Goal: Information Seeking & Learning: Learn about a topic

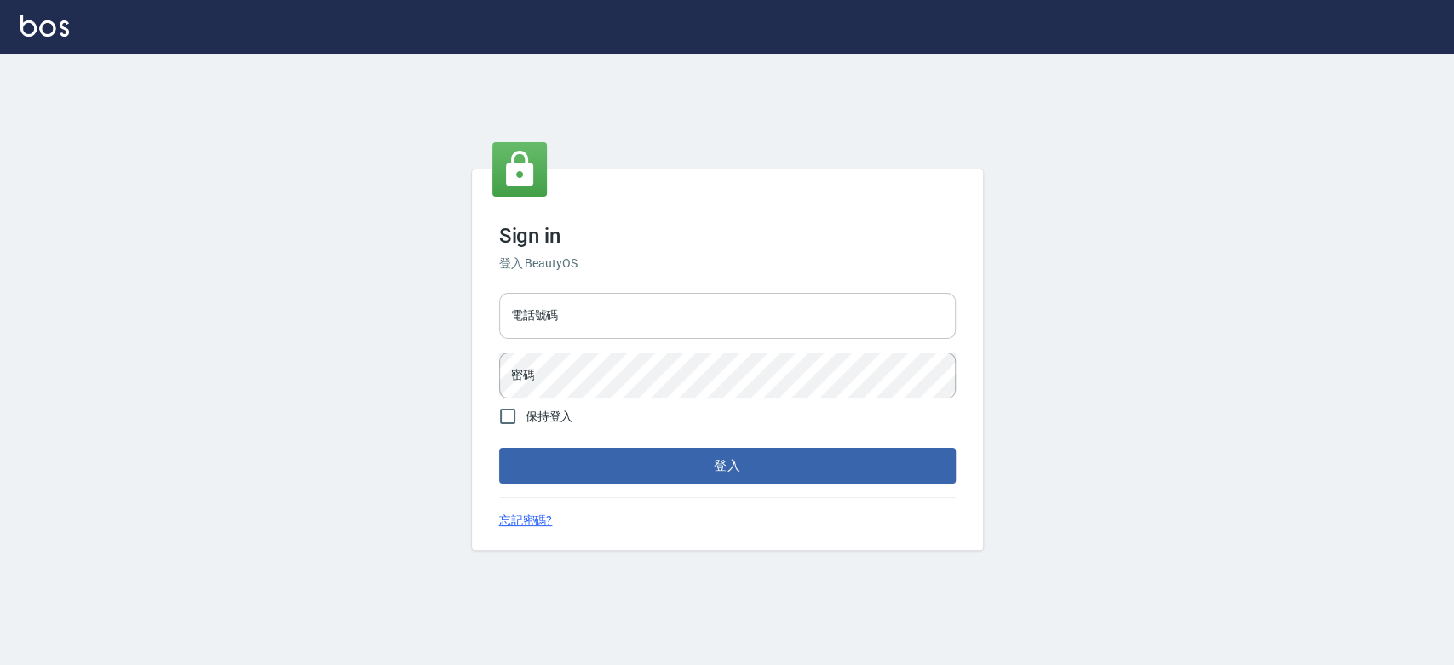
click at [671, 325] on input "電話號碼" at bounding box center [727, 316] width 456 height 46
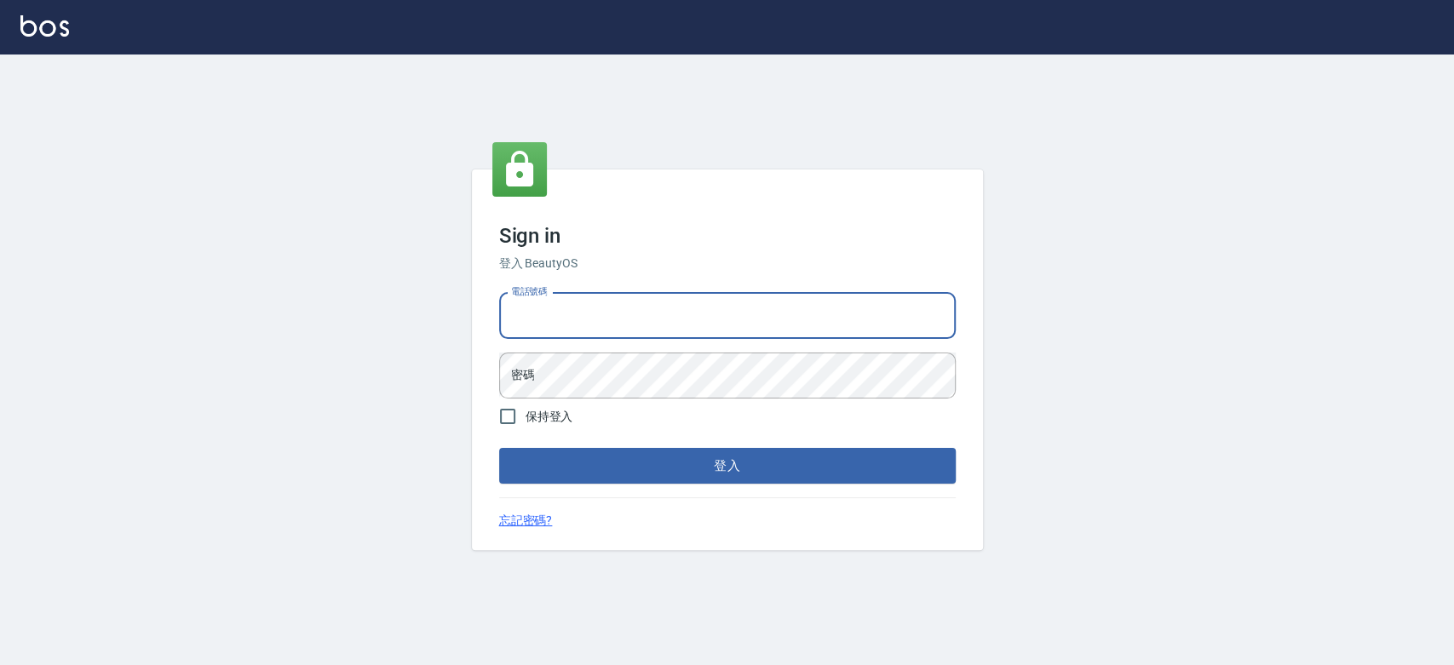
type input "0921342116"
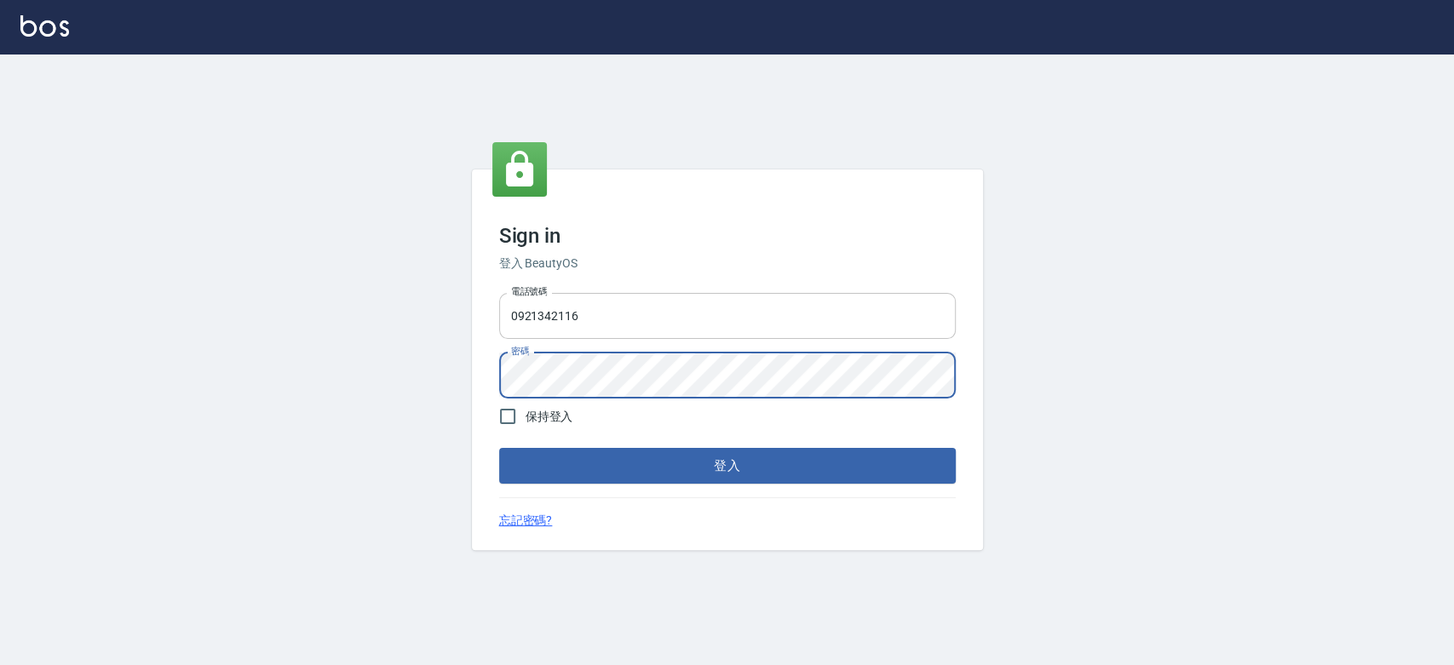
click at [499, 448] on button "登入" at bounding box center [727, 466] width 456 height 36
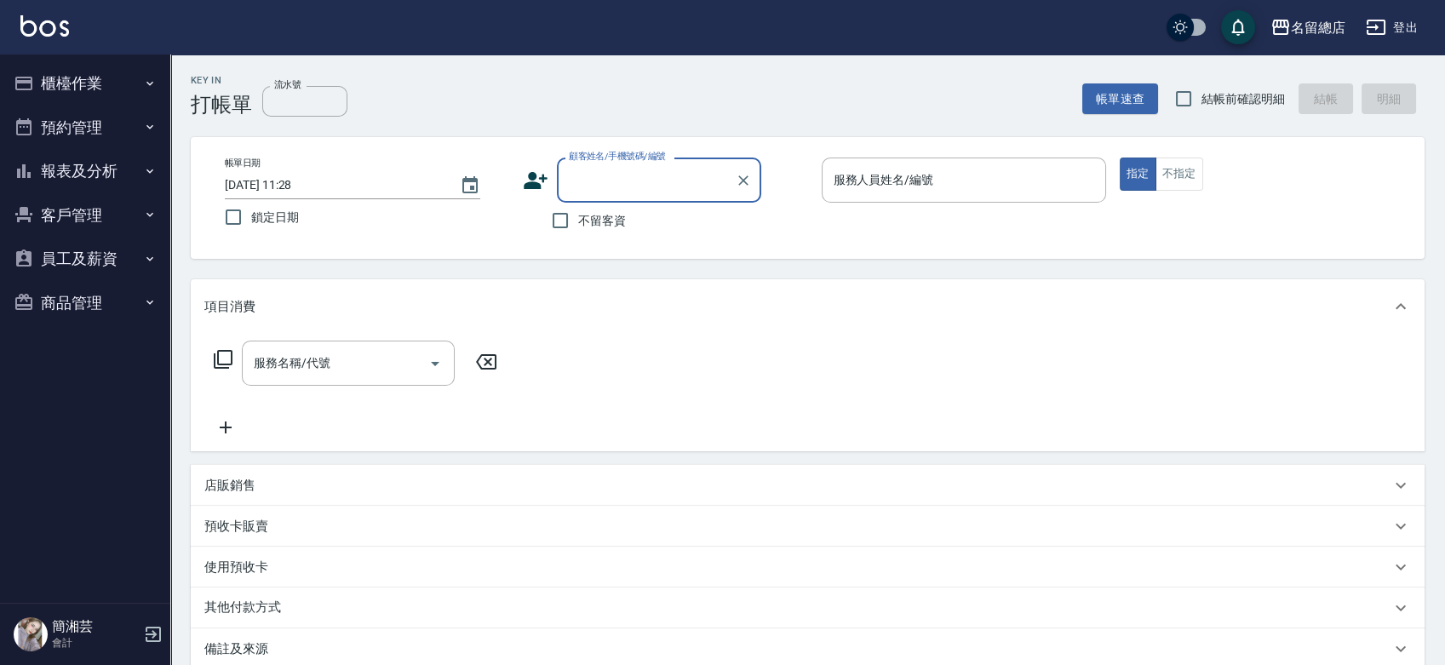
click at [95, 77] on button "櫃檯作業" at bounding box center [85, 83] width 157 height 44
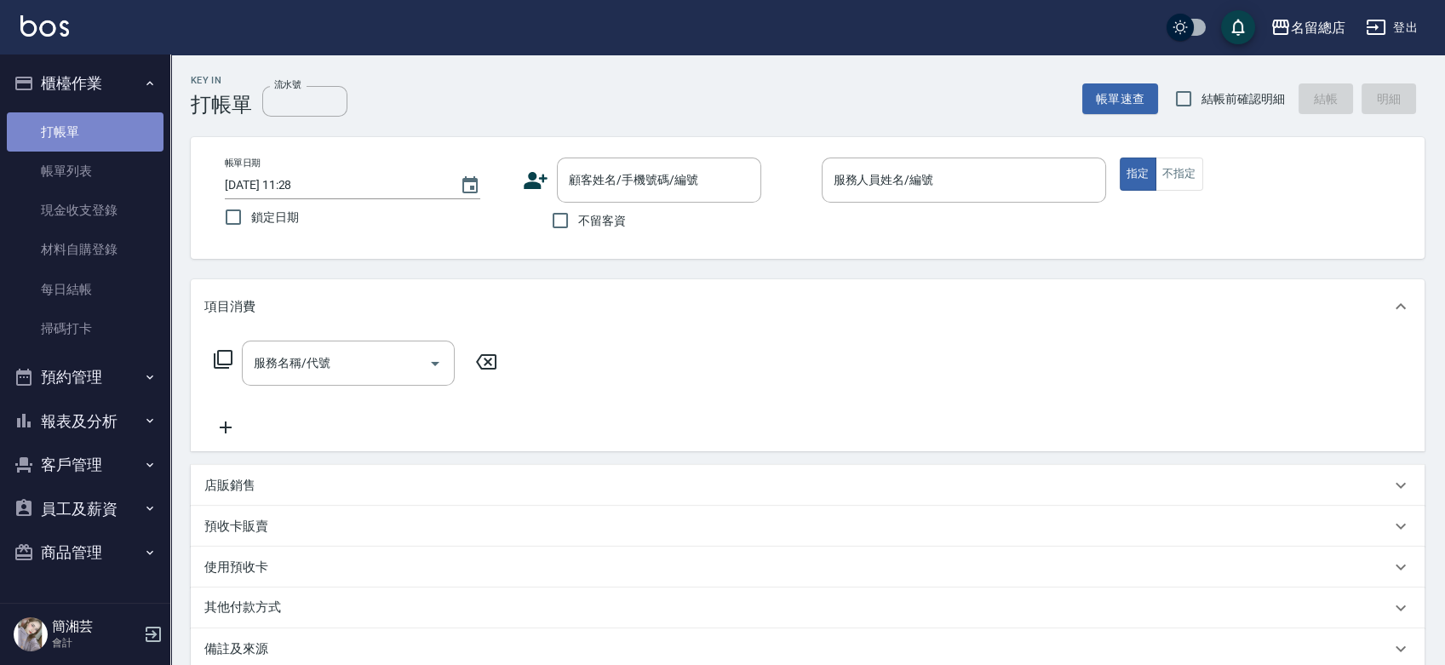
click at [103, 129] on link "打帳單" at bounding box center [85, 131] width 157 height 39
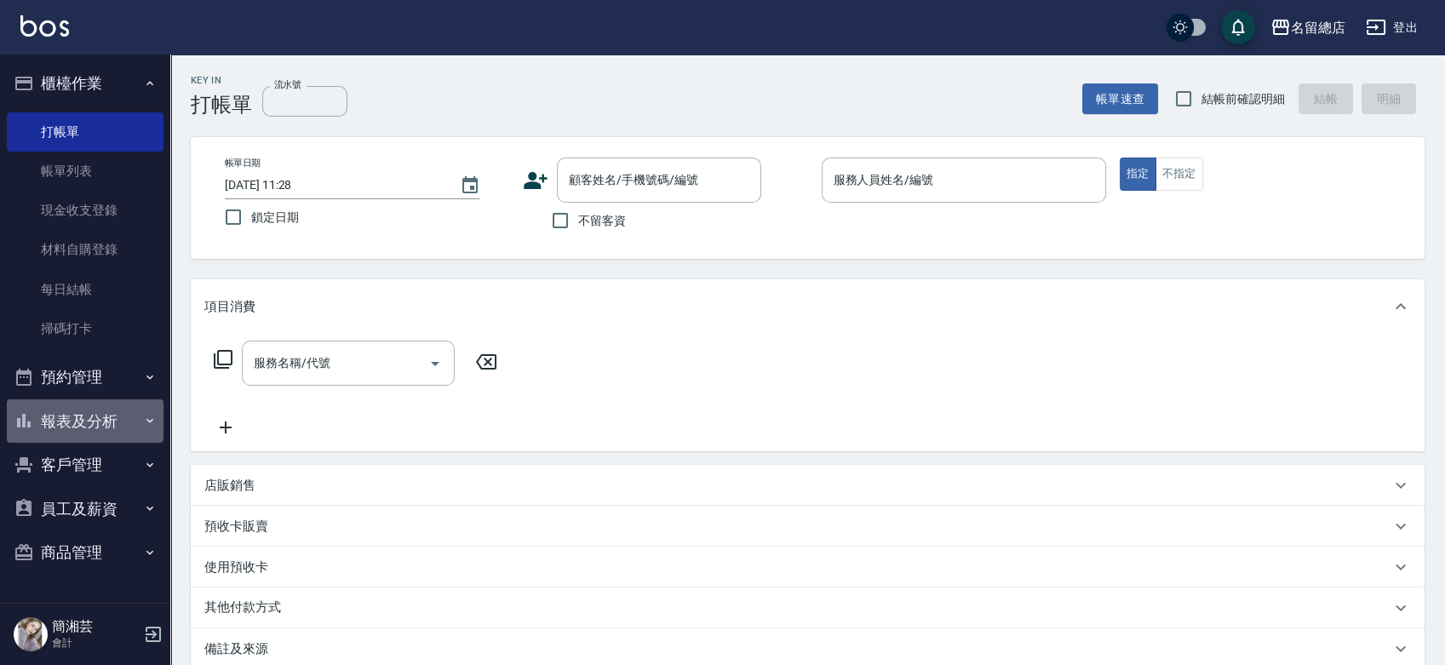
click at [129, 413] on button "報表及分析" at bounding box center [85, 421] width 157 height 44
drag, startPoint x: 129, startPoint y: 413, endPoint x: 123, endPoint y: 405, distance: 9.7
click at [129, 413] on button "報表及分析" at bounding box center [85, 421] width 157 height 44
click at [102, 380] on button "預約管理" at bounding box center [85, 377] width 157 height 44
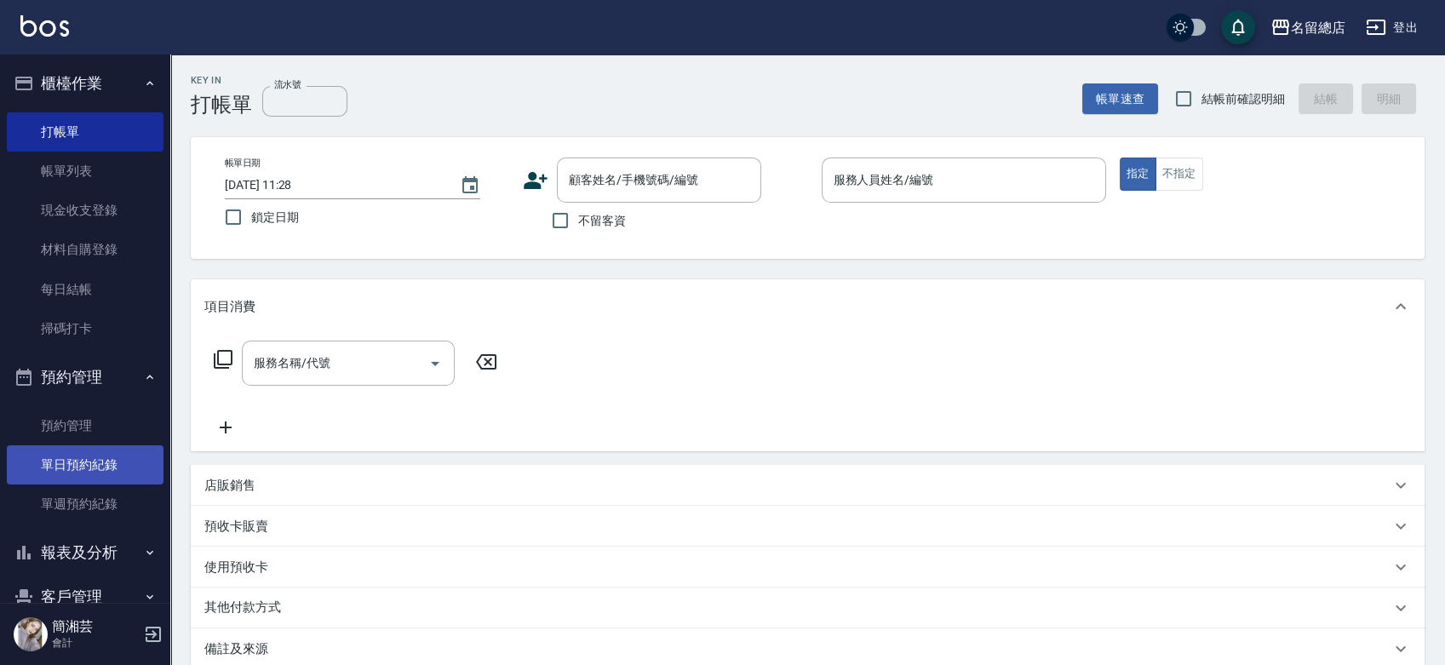
click at [105, 467] on link "單日預約紀錄" at bounding box center [85, 464] width 157 height 39
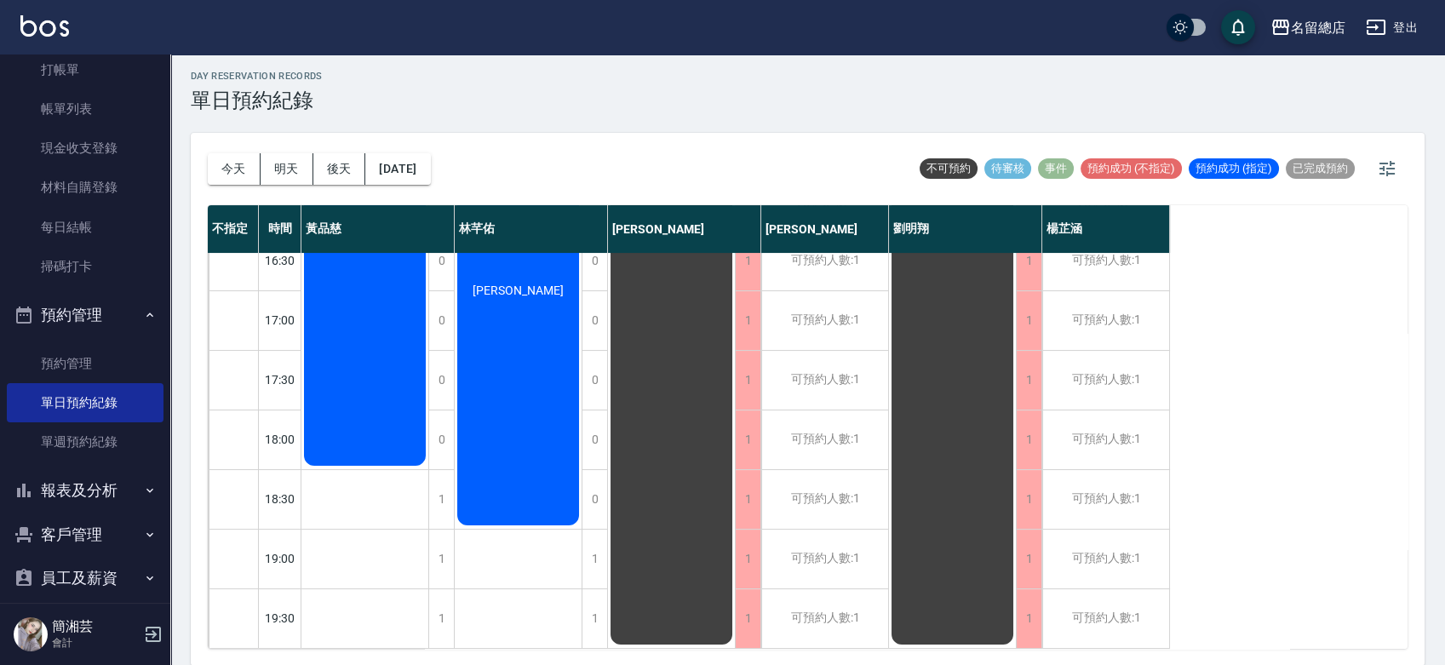
scroll to position [95, 0]
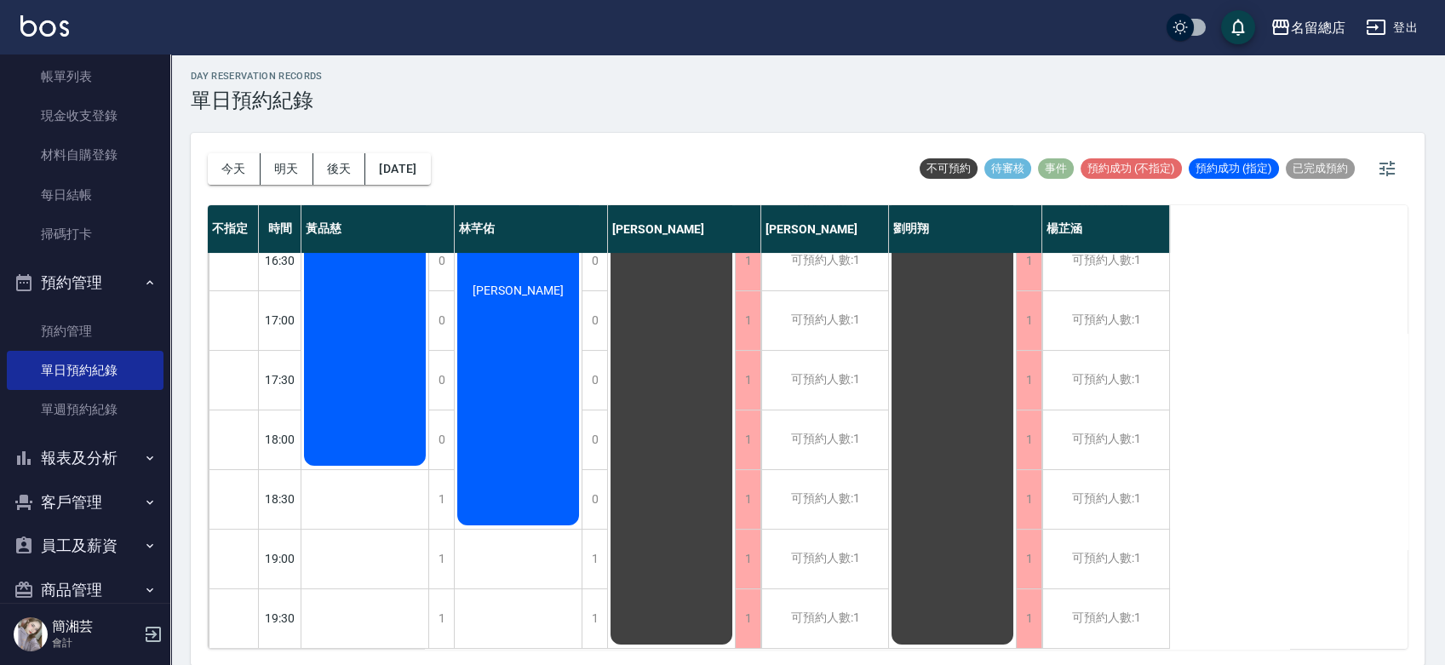
click at [111, 445] on button "報表及分析" at bounding box center [85, 458] width 157 height 44
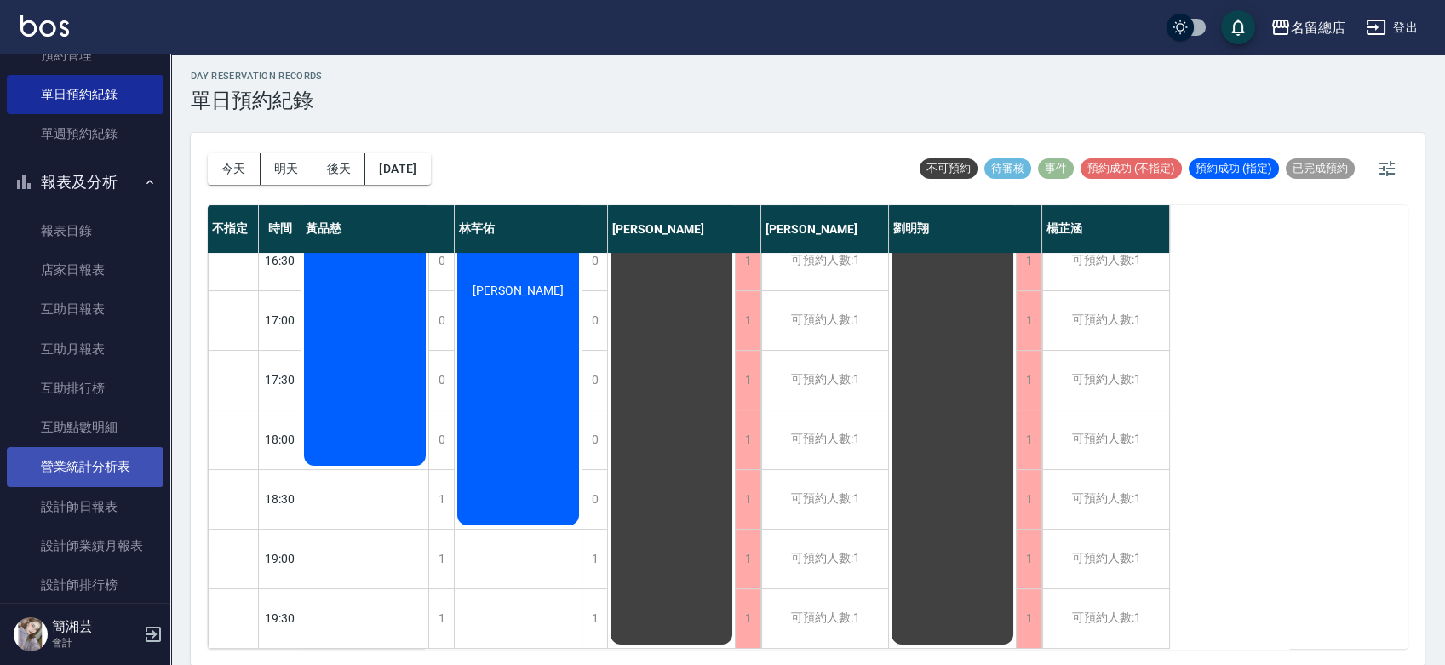
scroll to position [378, 0]
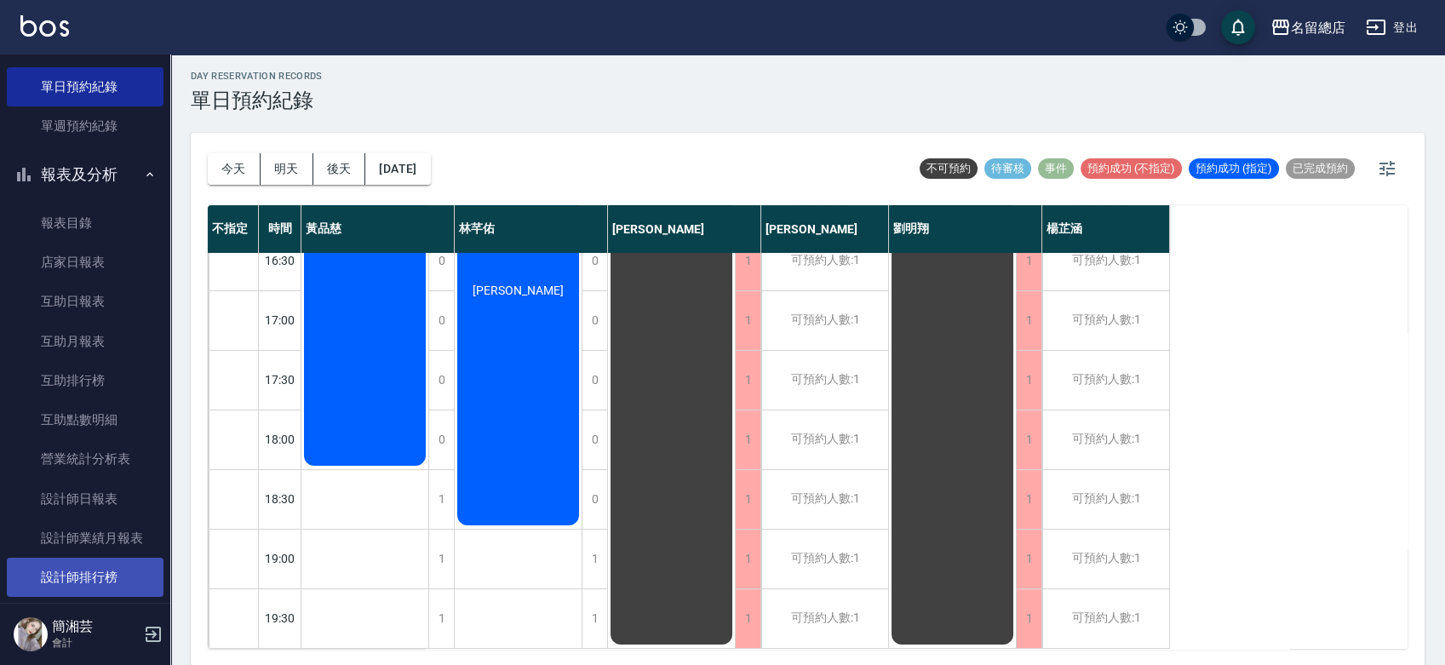
click at [84, 571] on link "設計師排行榜" at bounding box center [85, 577] width 157 height 39
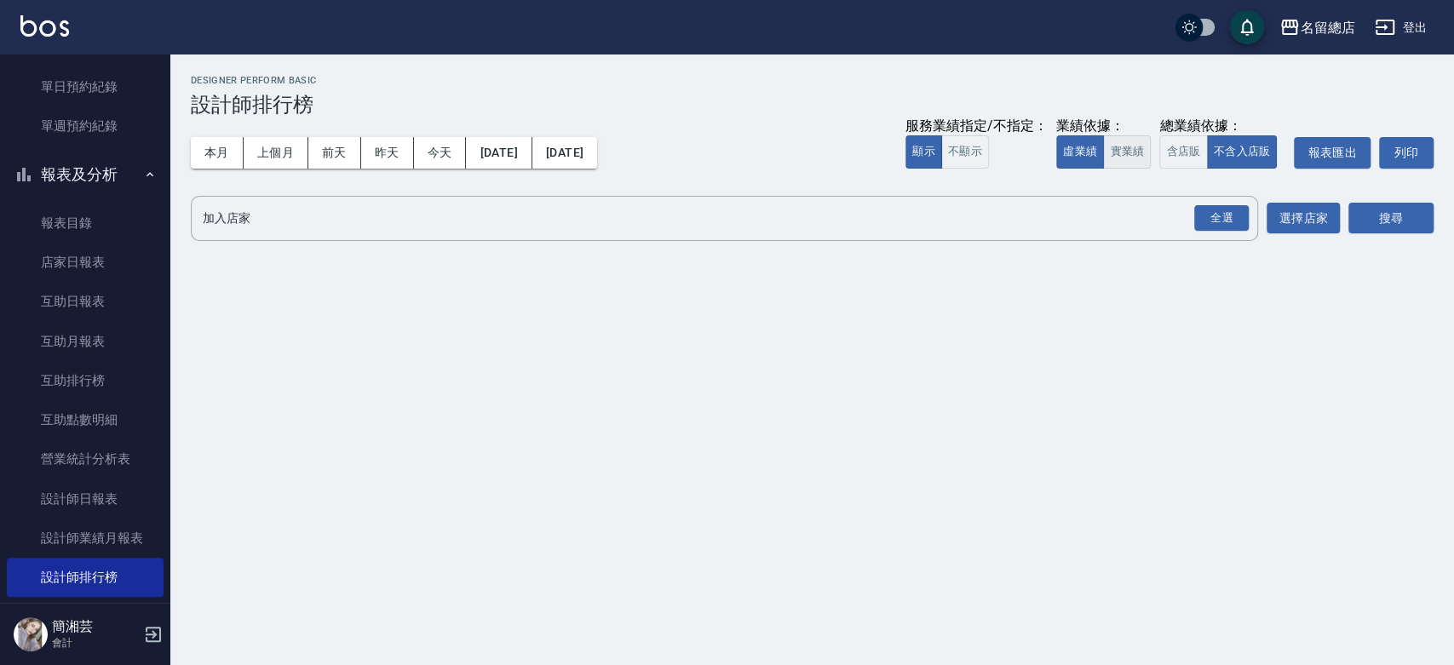
click at [1122, 150] on button "實業績" at bounding box center [1127, 151] width 48 height 33
drag, startPoint x: 1209, startPoint y: 215, endPoint x: 1240, endPoint y: 214, distance: 30.7
click at [1209, 216] on div "全選" at bounding box center [1221, 218] width 55 height 26
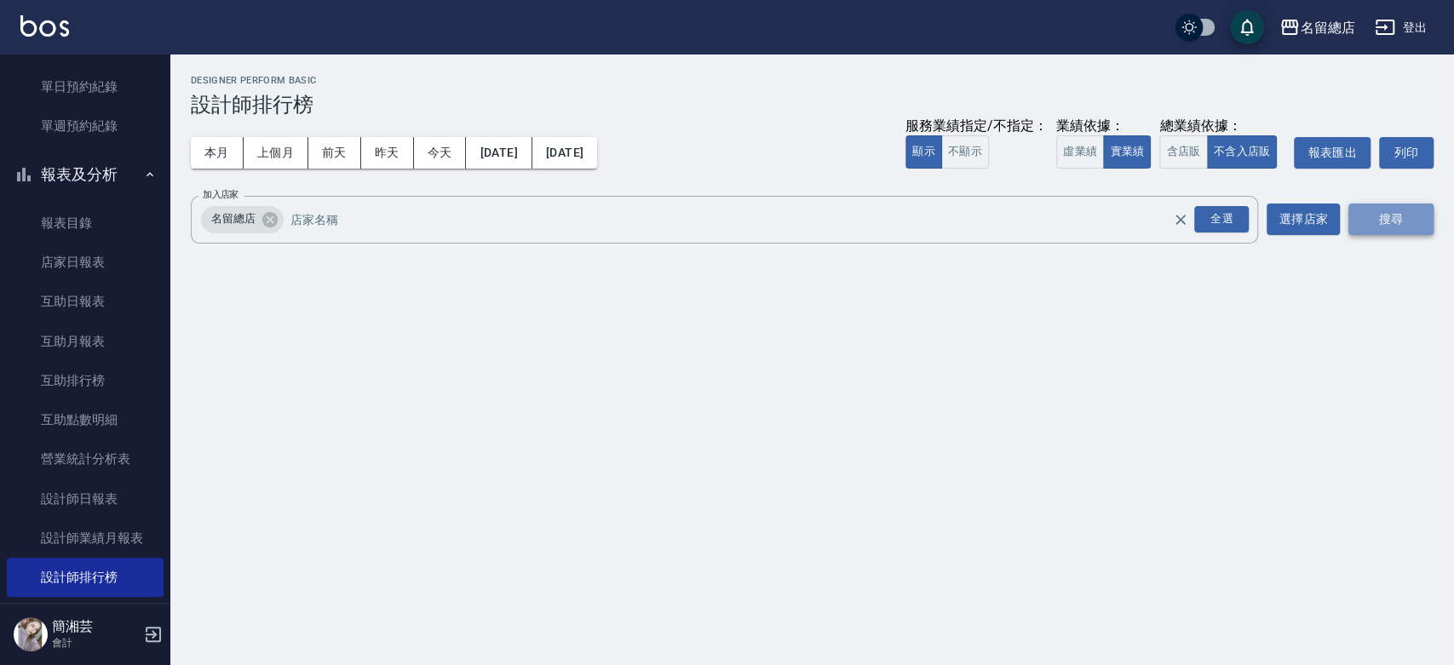
click at [1382, 215] on button "搜尋" at bounding box center [1390, 220] width 85 height 32
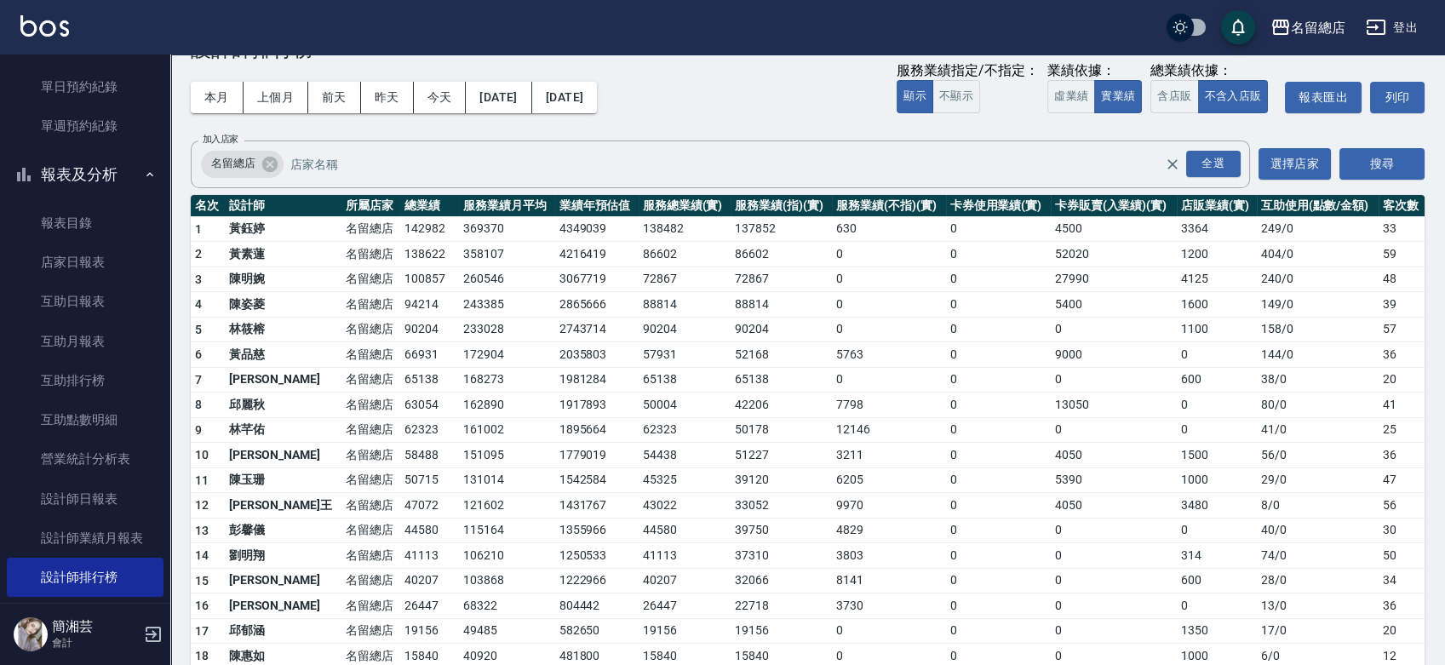
scroll to position [95, 0]
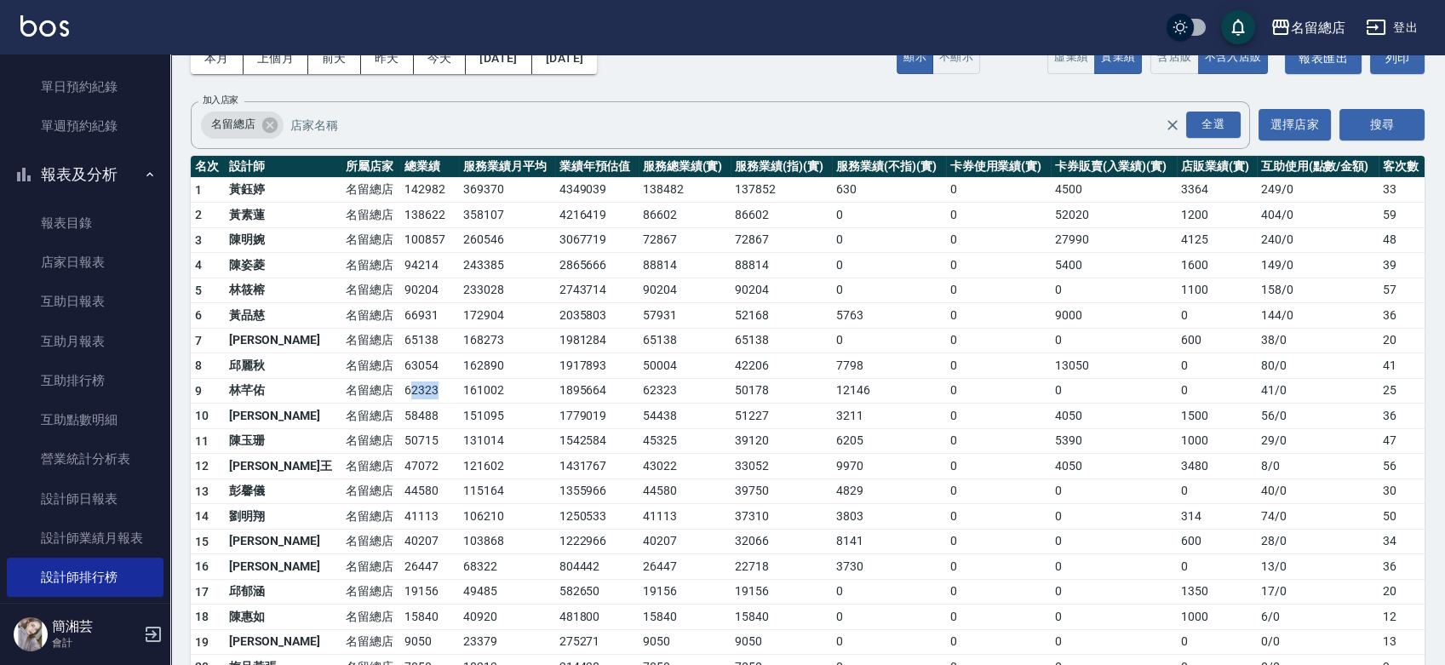
drag, startPoint x: 356, startPoint y: 389, endPoint x: 401, endPoint y: 391, distance: 45.2
click at [401, 391] on td "62323" at bounding box center [429, 391] width 59 height 26
click at [409, 396] on tr "9 [PERSON_NAME]留總店 62323 161002 1895664 62323 50178 12146 0 0 0 41 / 0 25" at bounding box center [808, 391] width 1234 height 26
click at [400, 421] on td "58488" at bounding box center [429, 417] width 59 height 26
drag, startPoint x: 356, startPoint y: 537, endPoint x: 444, endPoint y: 531, distance: 87.9
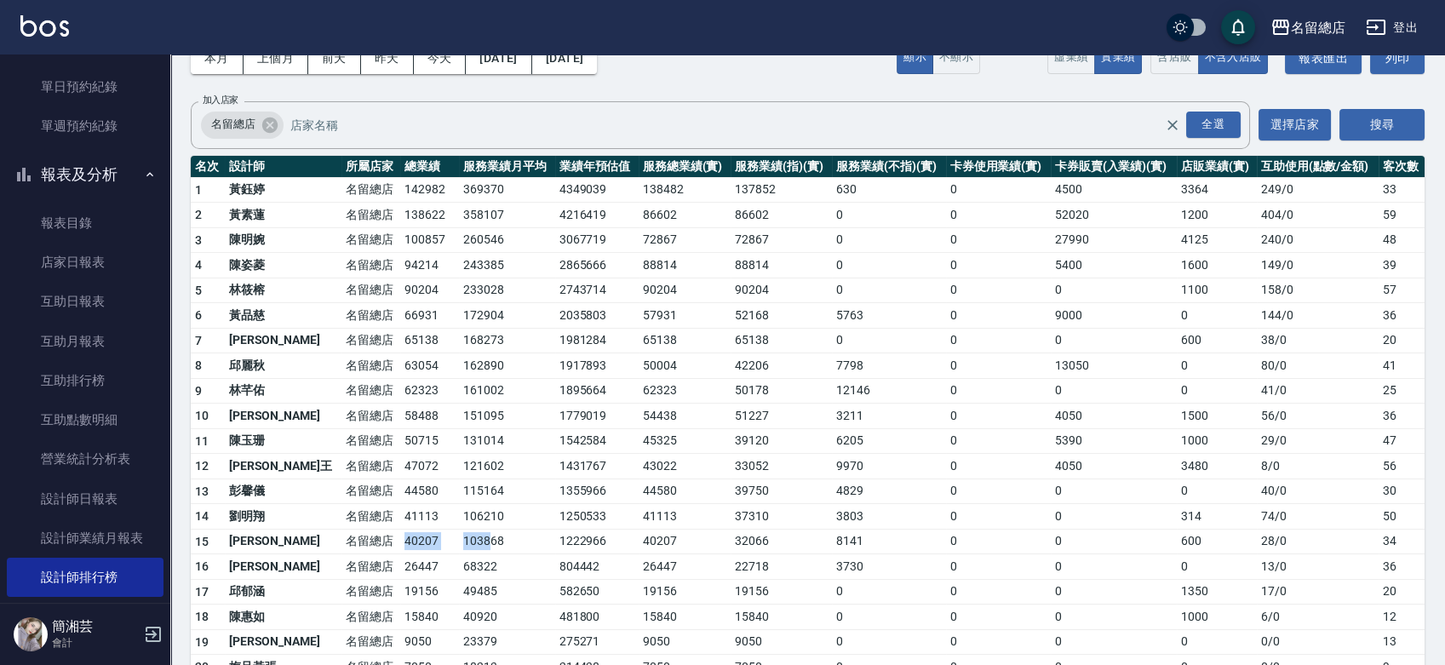
click at [439, 535] on tr "15 [PERSON_NAME] 名留總店 40207 103868 1222966 40207 32066 8141 0 0 600 28 / 0 34" at bounding box center [808, 542] width 1234 height 26
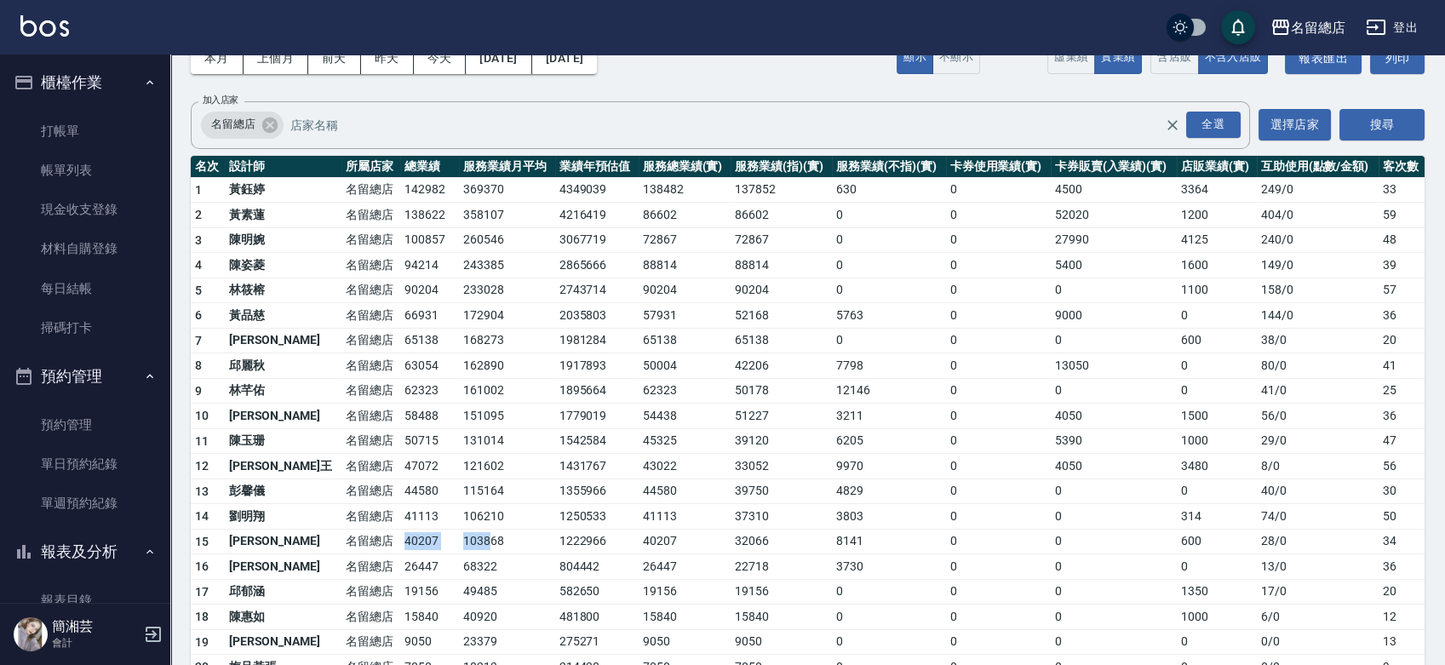
scroll to position [0, 0]
click at [67, 135] on link "打帳單" at bounding box center [85, 131] width 157 height 39
